Goal: Contribute content: Add original content to the website for others to see

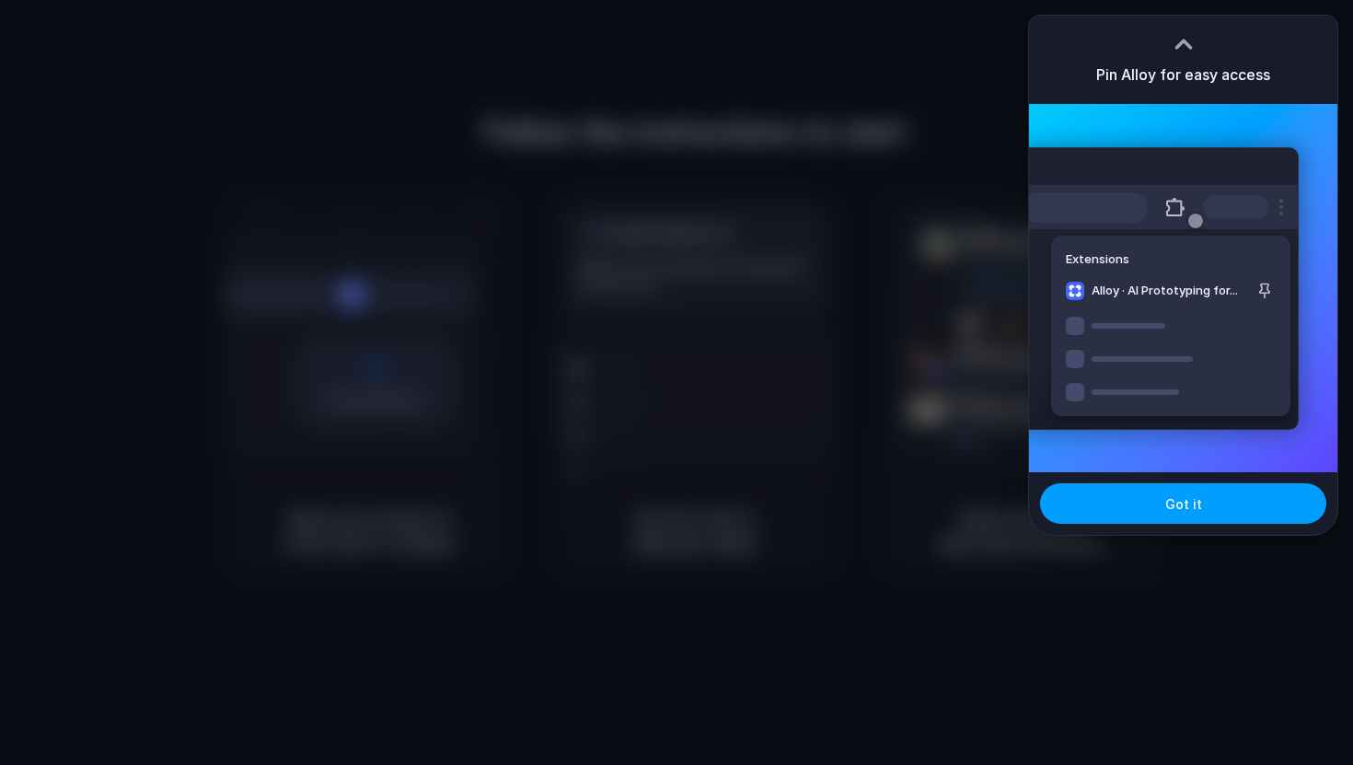
click at [1189, 509] on span "Got it" at bounding box center [1183, 503] width 37 height 19
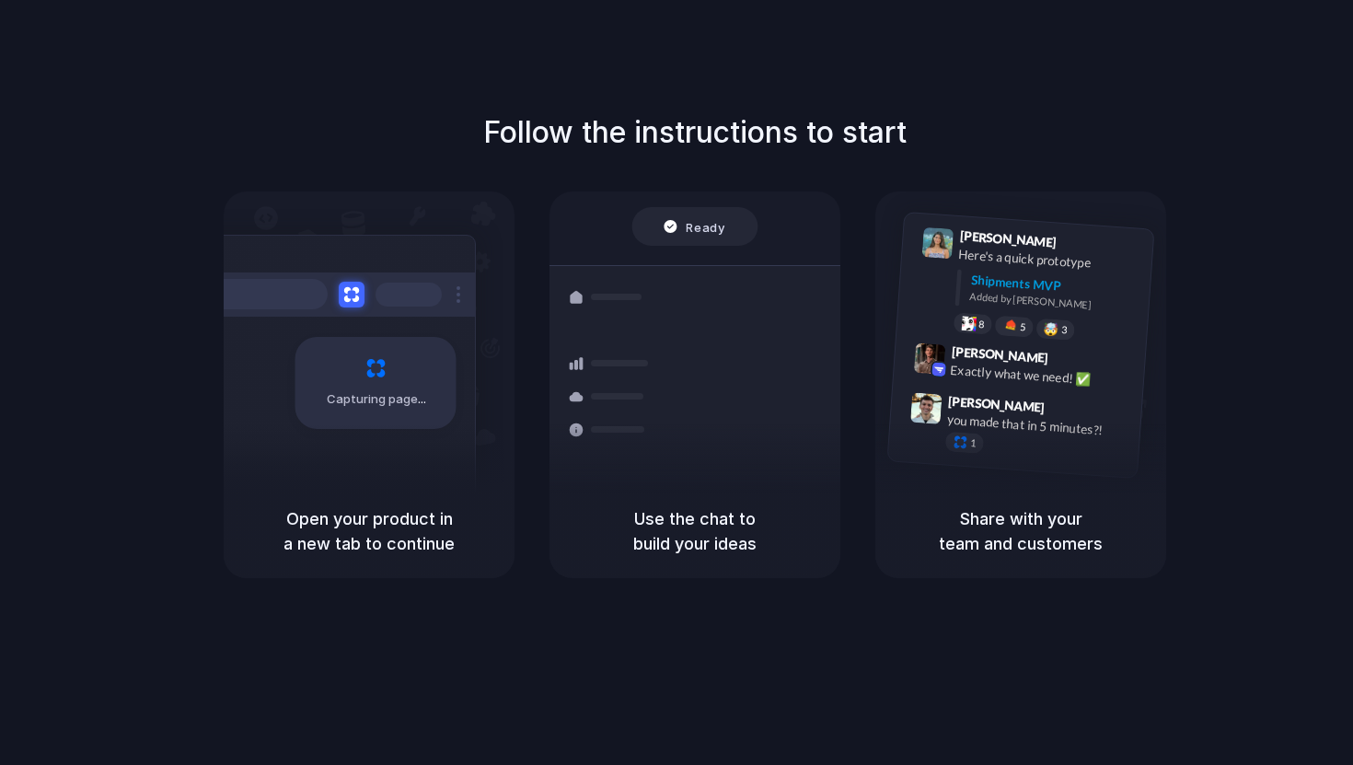
click at [676, 383] on div at bounding box center [676, 383] width 0 height 0
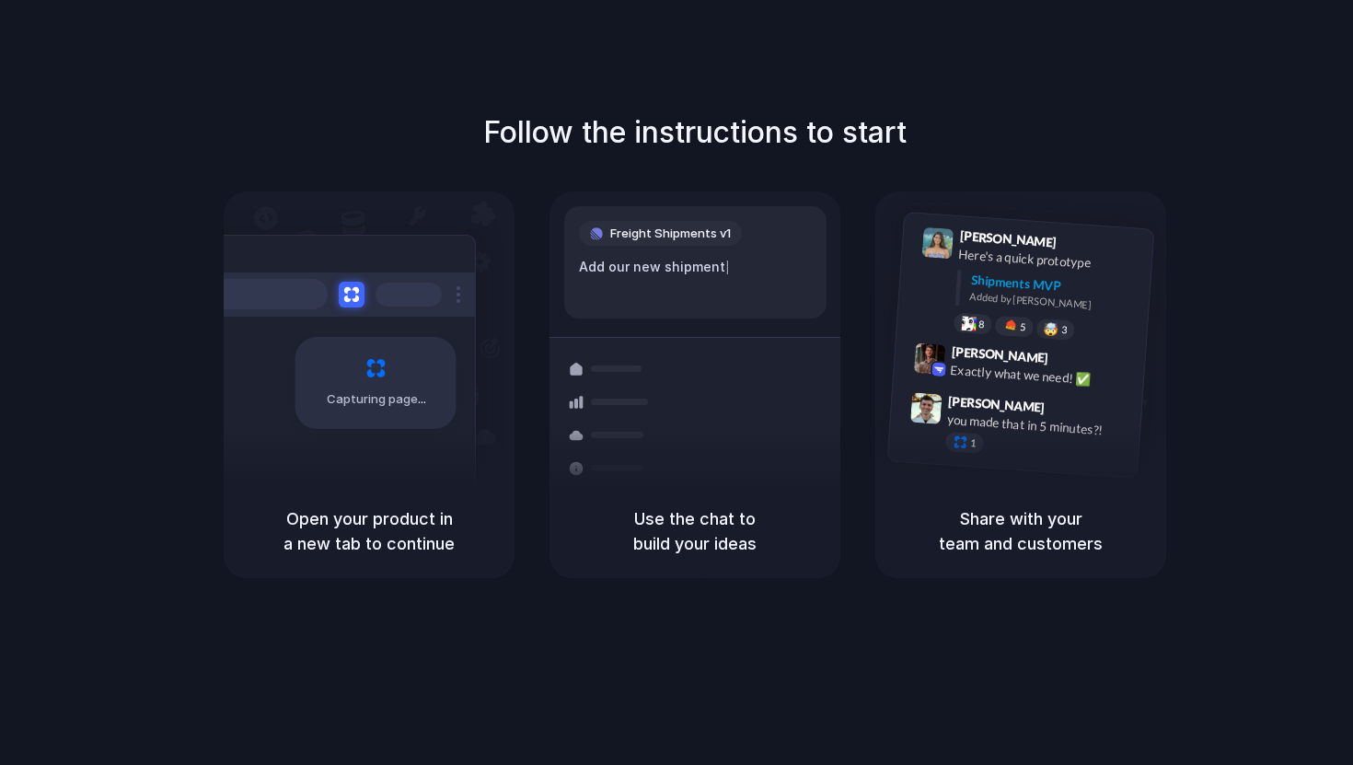
click at [676, 383] on div at bounding box center [676, 383] width 0 height 0
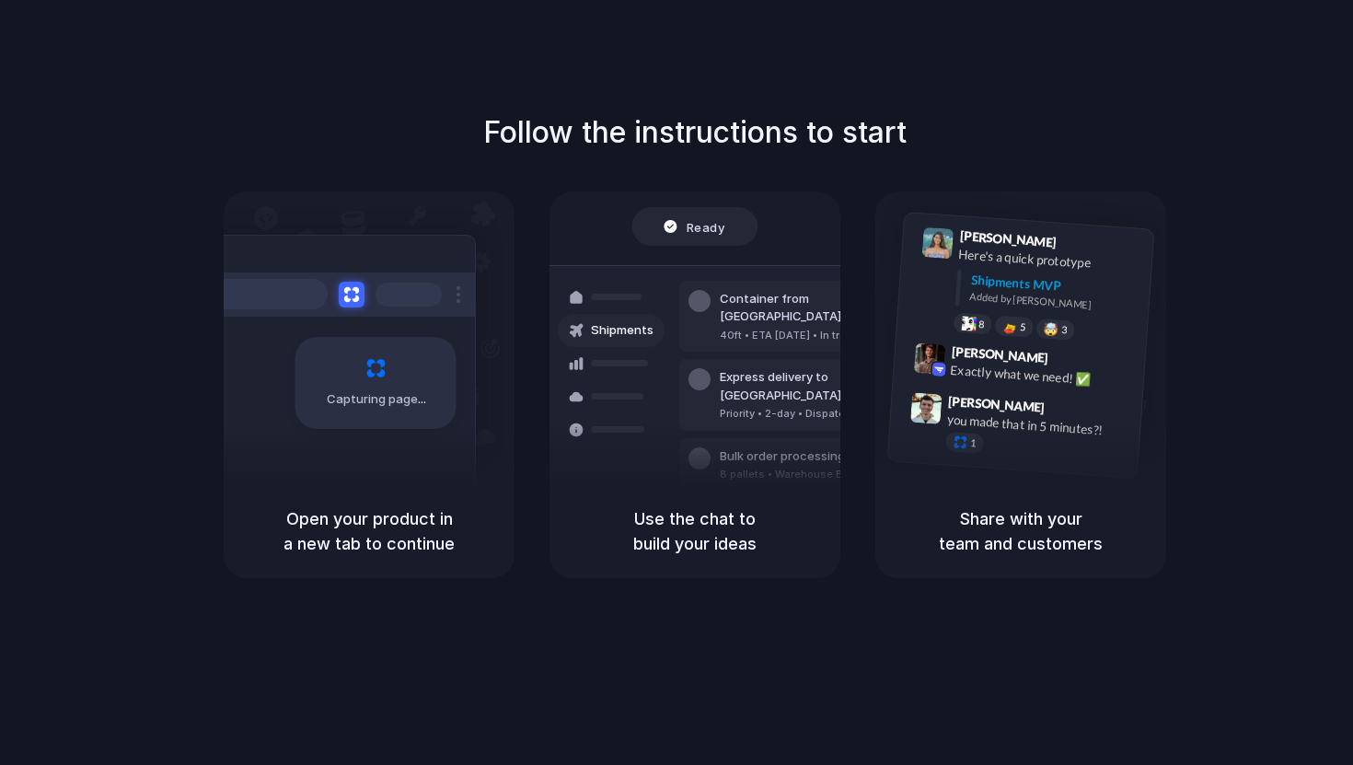
click at [676, 383] on div at bounding box center [676, 383] width 0 height 0
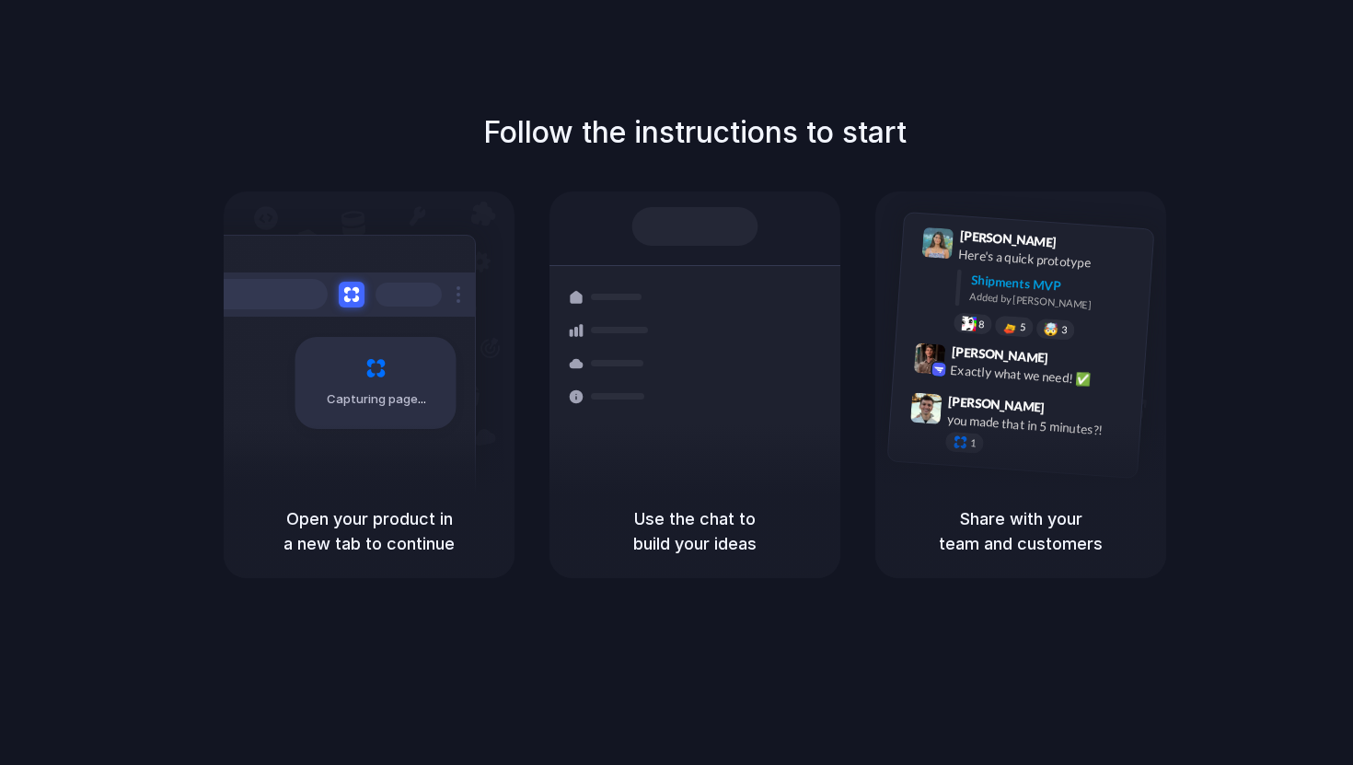
click at [676, 383] on div at bounding box center [676, 383] width 0 height 0
click at [360, 398] on span "Capturing page" at bounding box center [378, 399] width 102 height 18
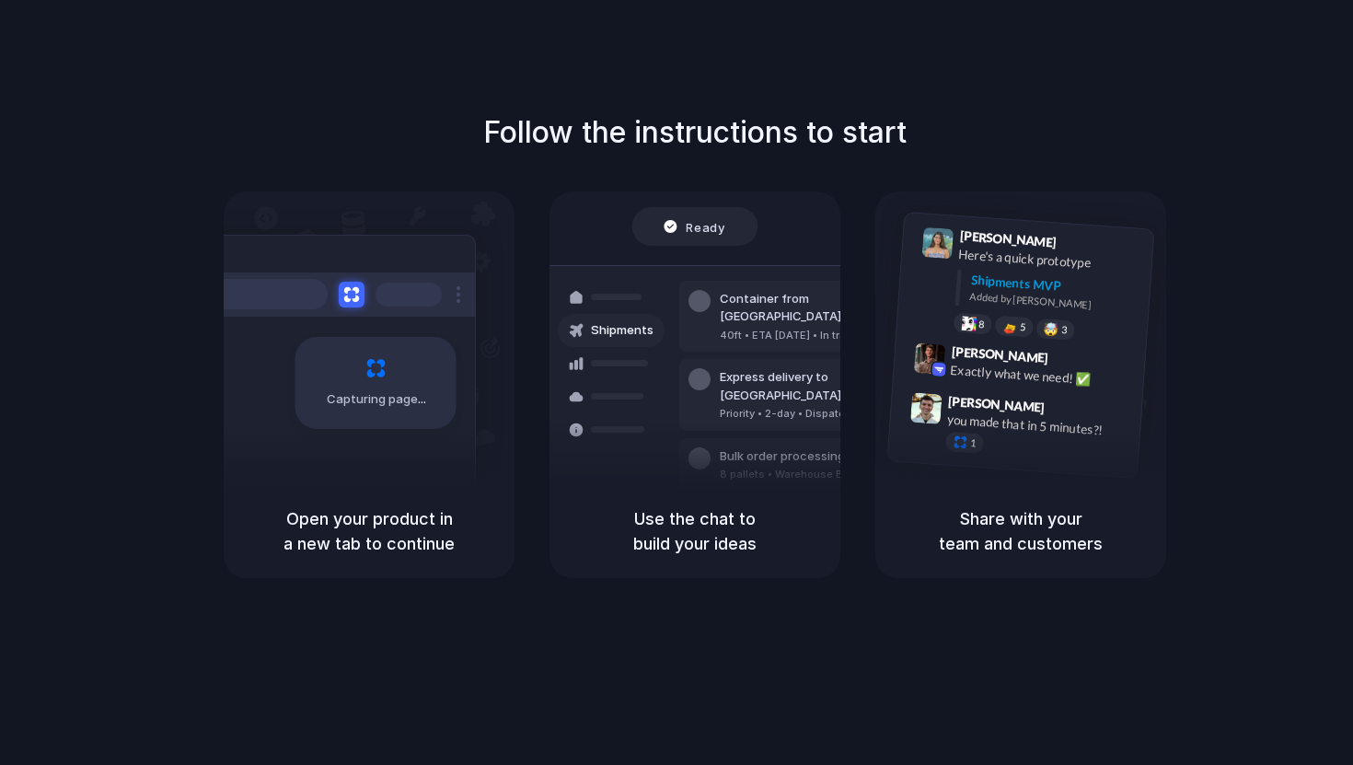
click at [702, 232] on span "Ready" at bounding box center [706, 226] width 39 height 18
click at [704, 438] on div "Bulk order processing 8 pallets • Warehouse B • Packed" at bounding box center [803, 464] width 248 height 53
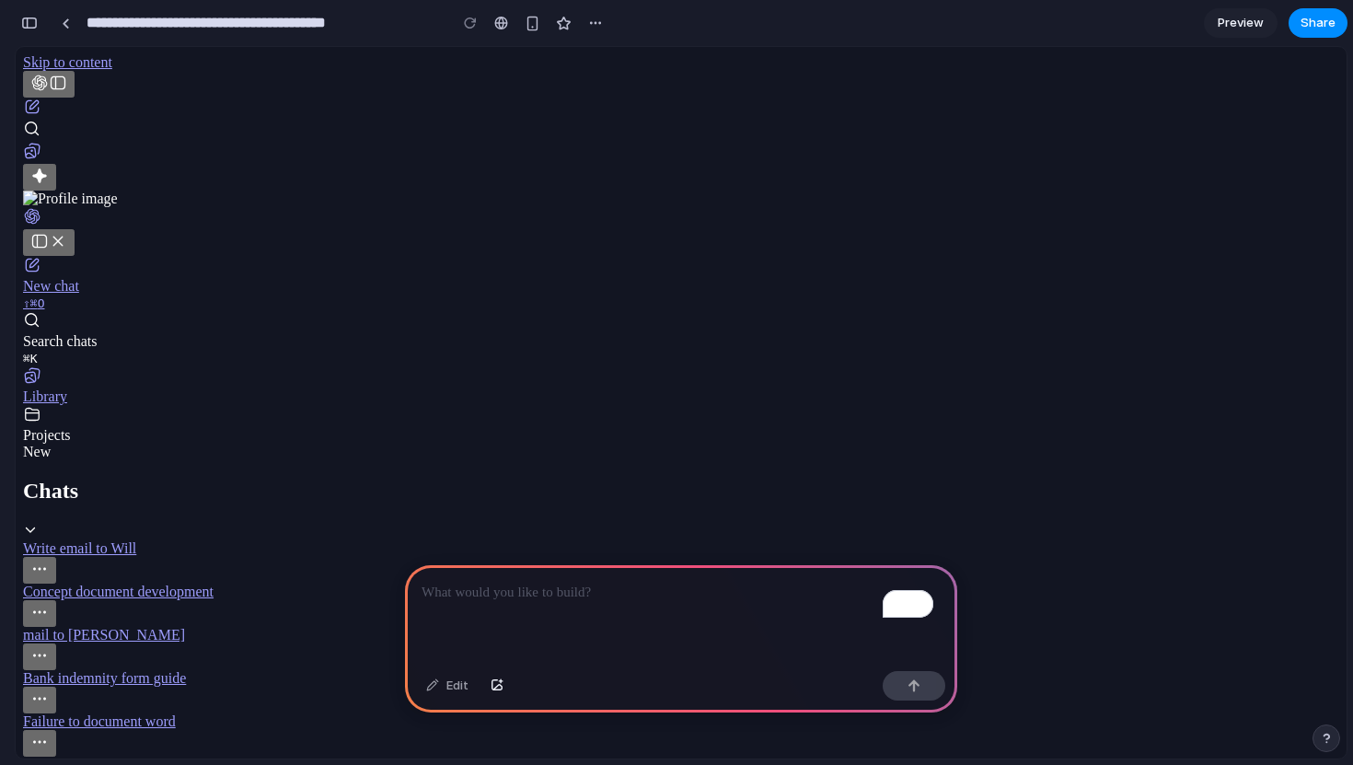
scroll to position [690, 0]
click at [365, 30] on input "**********" at bounding box center [262, 22] width 359 height 33
type input "**********"
click at [49, 560] on icon "Open conversation options" at bounding box center [39, 569] width 18 height 18
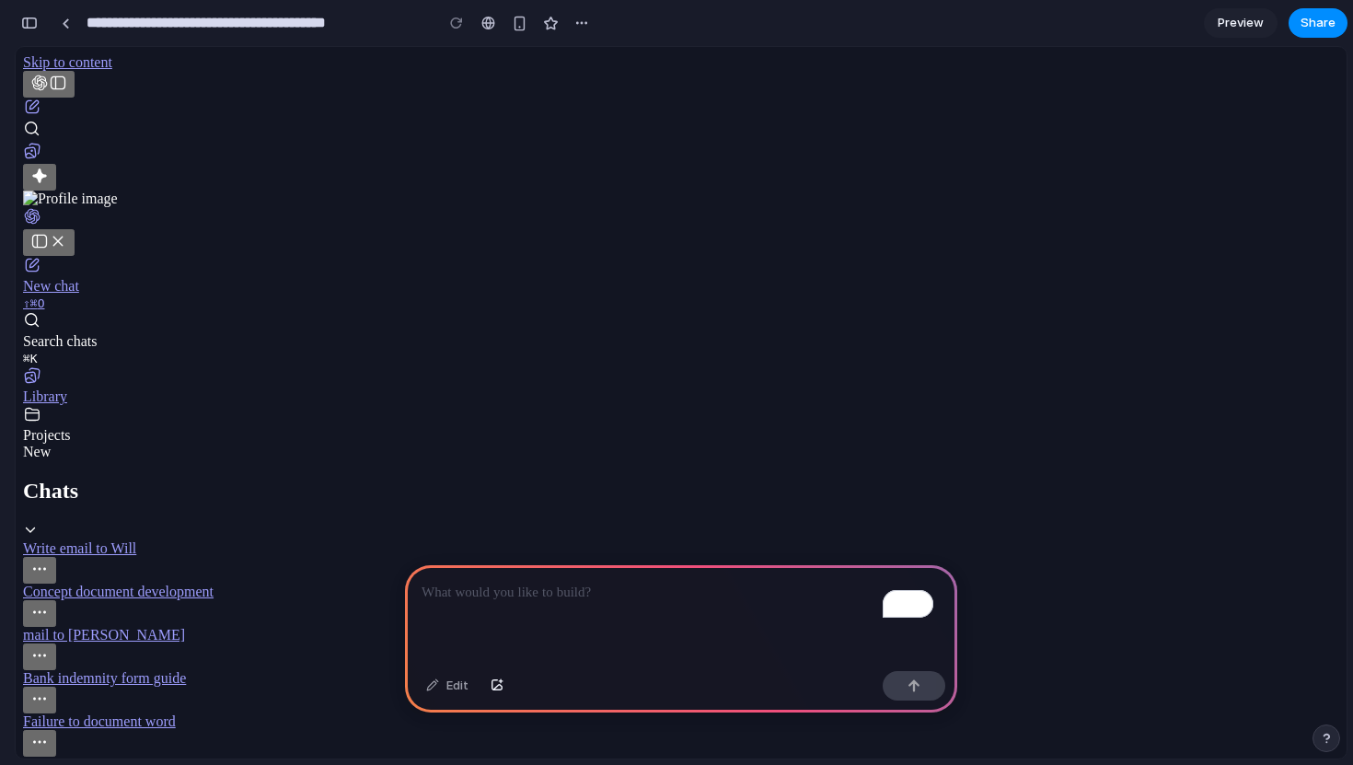
click at [49, 560] on icon "Open conversation options" at bounding box center [39, 569] width 18 height 18
click at [567, 585] on p "To enrich screen reader interactions, please activate Accessibility in Grammarl…" at bounding box center [681, 593] width 519 height 22
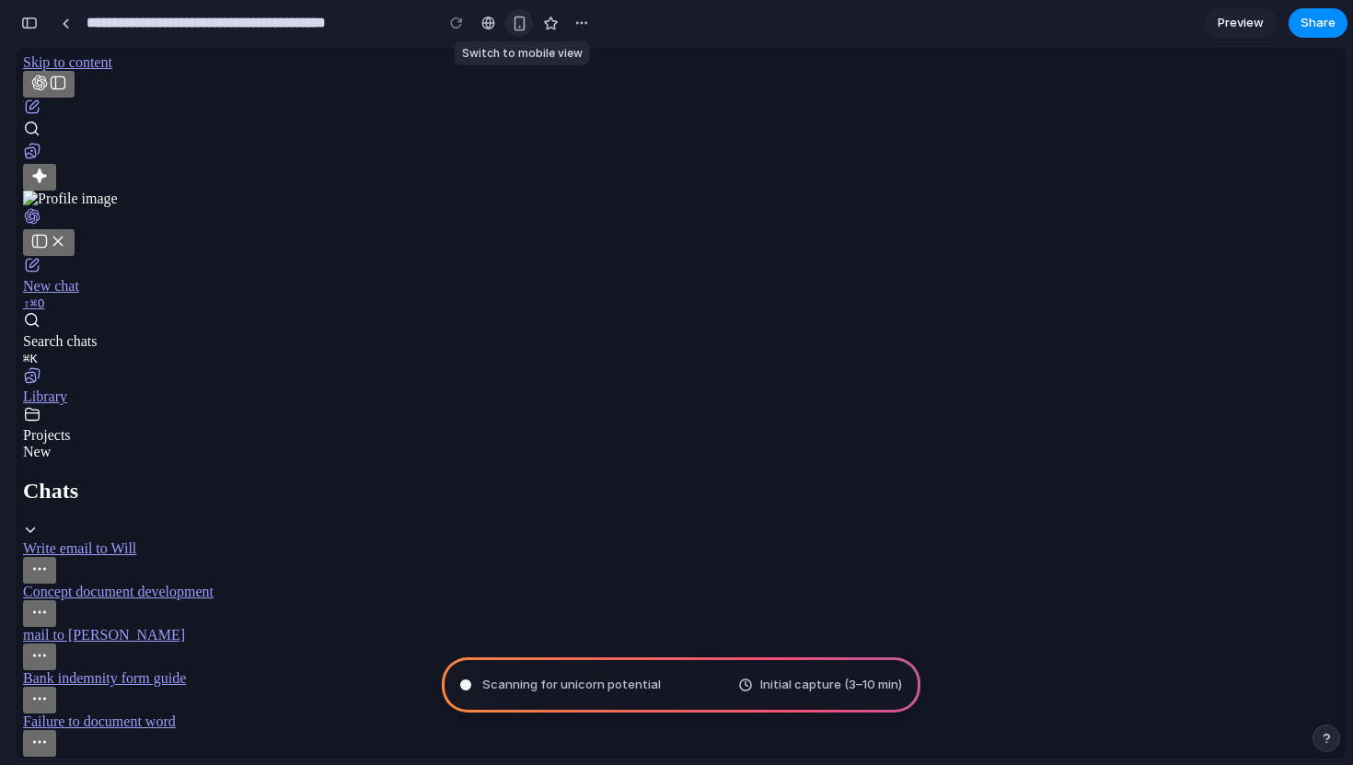
click at [518, 26] on div "button" at bounding box center [520, 24] width 16 height 16
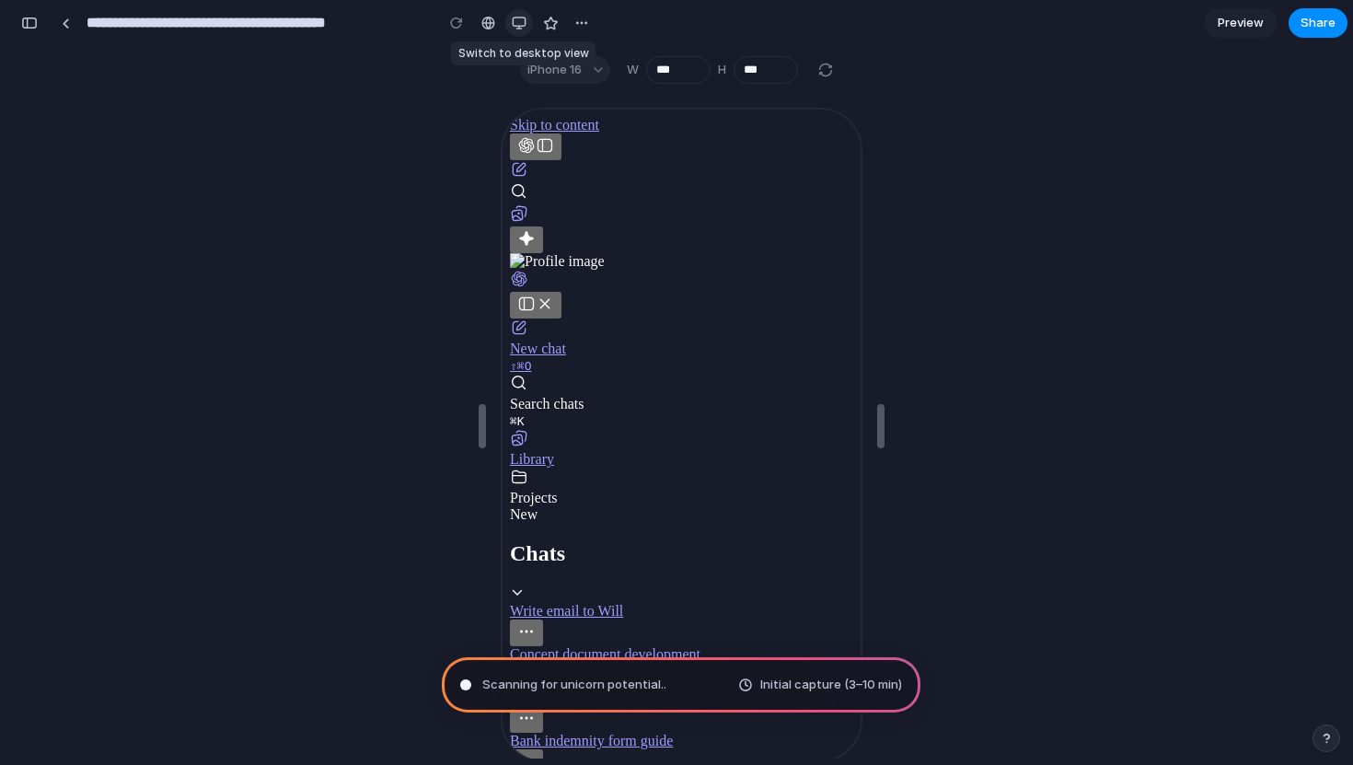
scroll to position [834, 0]
click at [518, 26] on div "button" at bounding box center [519, 23] width 15 height 15
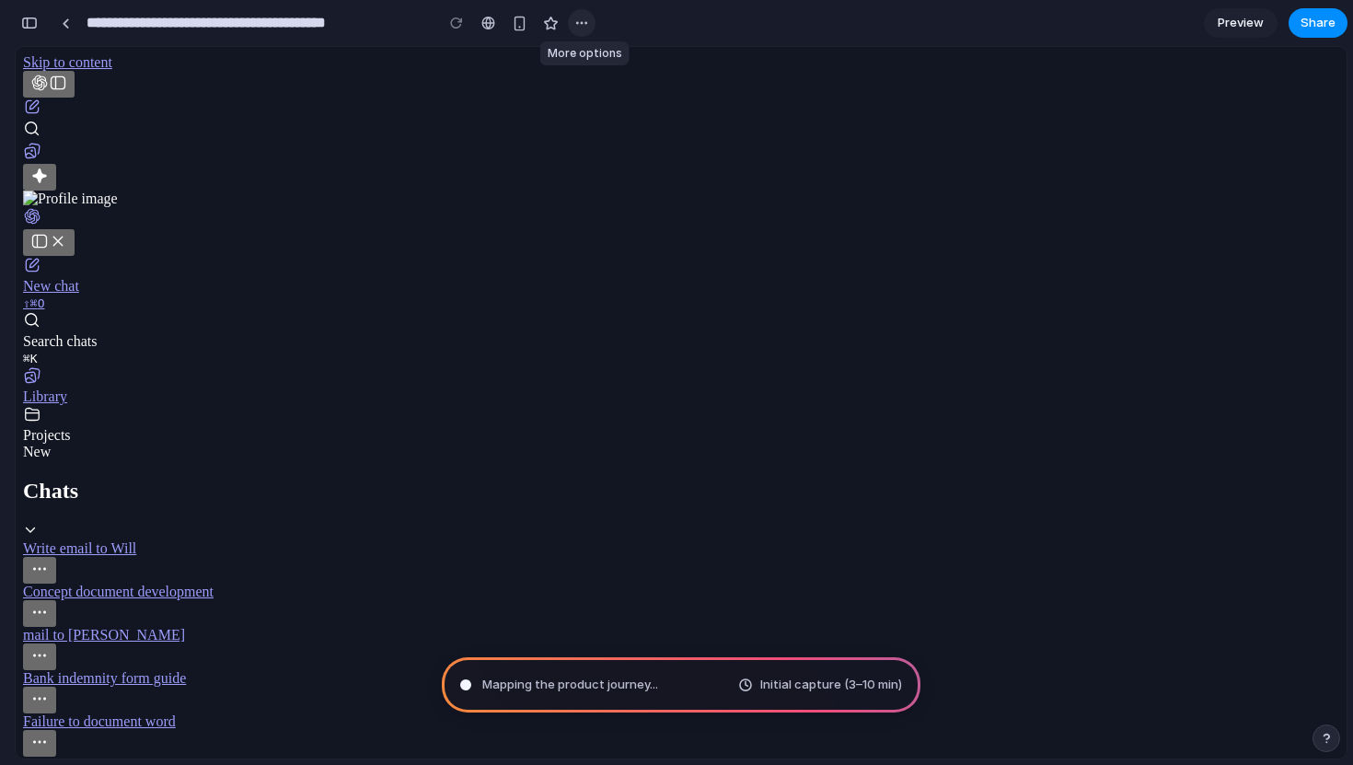
click at [584, 21] on div "button" at bounding box center [581, 23] width 15 height 15
click at [671, 678] on div "Scanning for unicorn potential ... Initial capture (3–10 min)" at bounding box center [681, 684] width 479 height 55
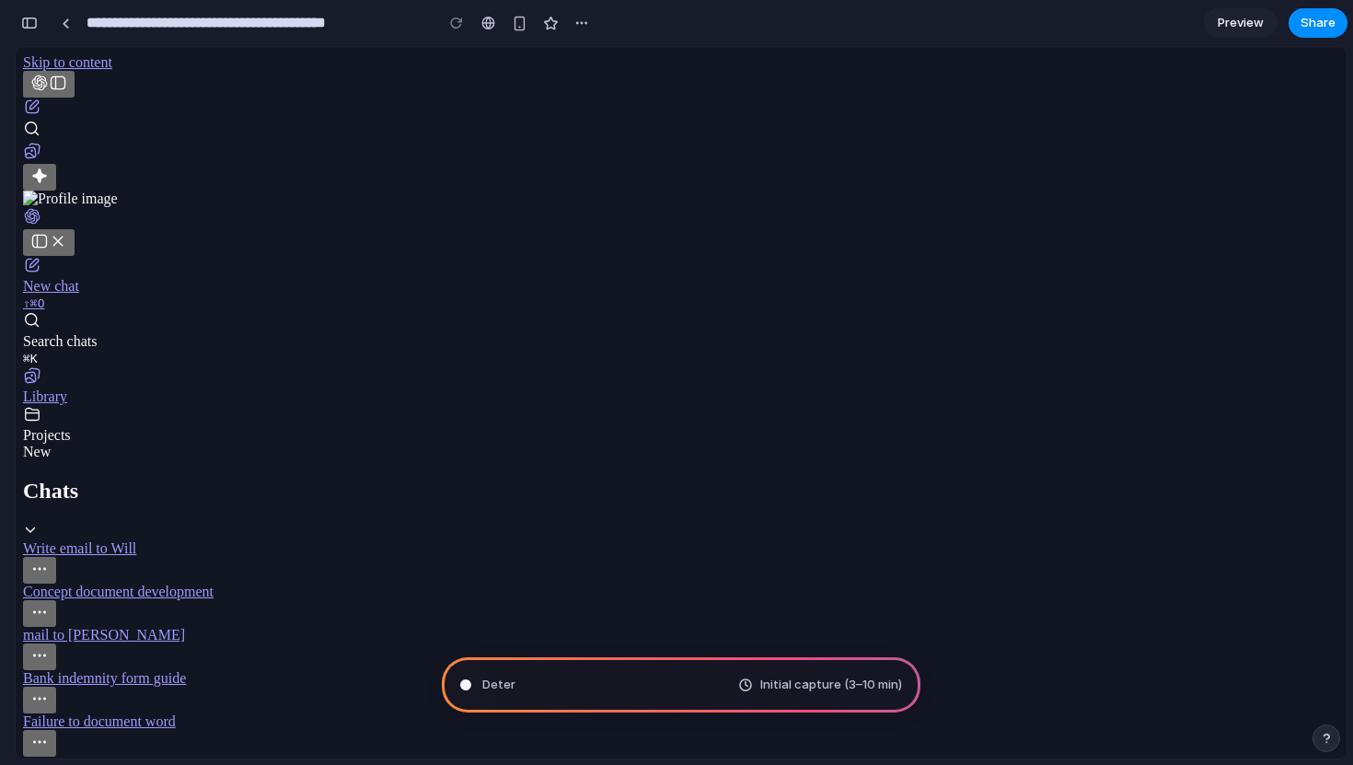
click at [585, 24] on div "button" at bounding box center [581, 23] width 15 height 15
click at [606, 87] on span "Delete" at bounding box center [619, 93] width 39 height 18
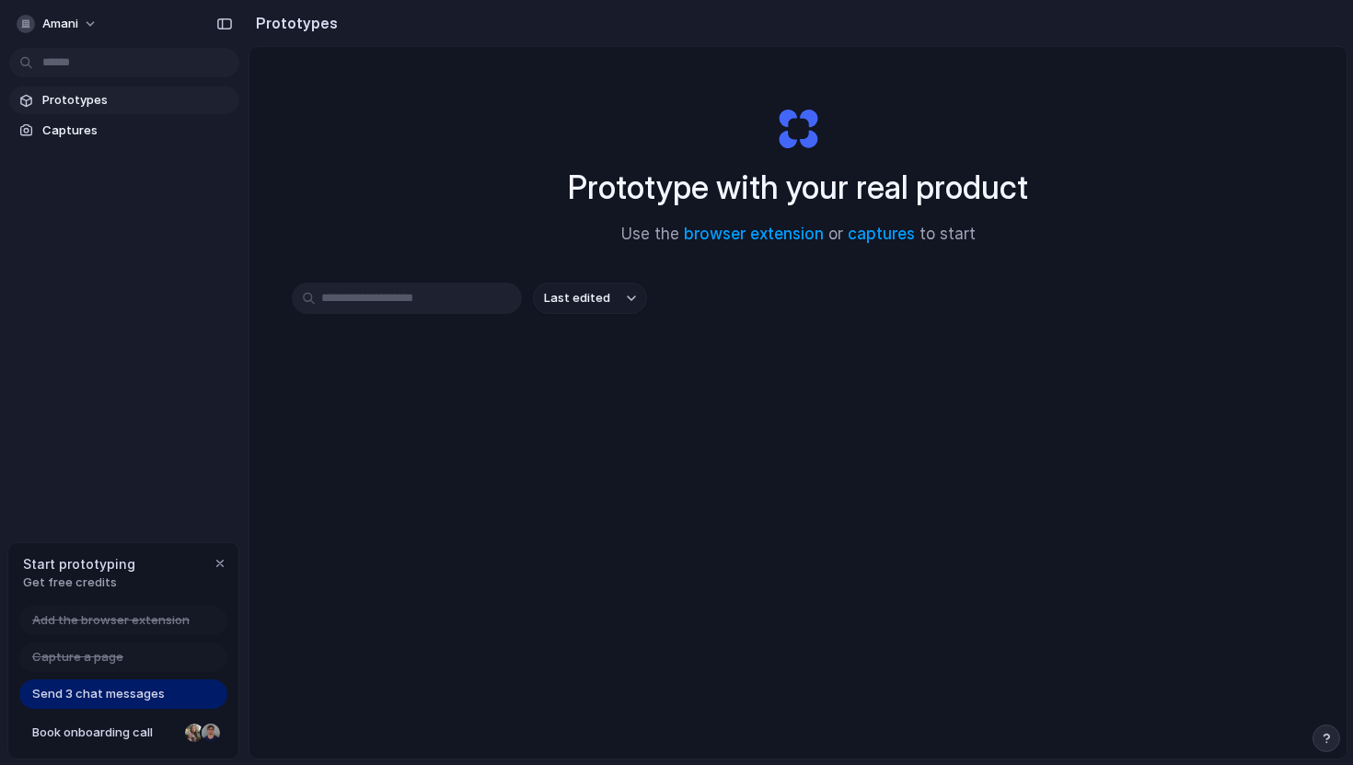
click at [81, 98] on span "Prototypes" at bounding box center [137, 100] width 190 height 18
click at [447, 296] on input "text" at bounding box center [407, 298] width 230 height 31
click at [768, 239] on link "browser extension" at bounding box center [754, 234] width 140 height 18
